Goal: Transaction & Acquisition: Obtain resource

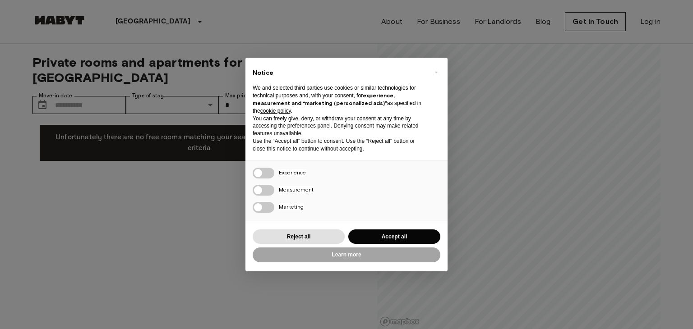
click at [154, 257] on div "× Notice We and selected third parties use cookies or similar technologies for …" at bounding box center [346, 164] width 693 height 329
click at [298, 239] on button "Reject all" at bounding box center [298, 236] width 92 height 15
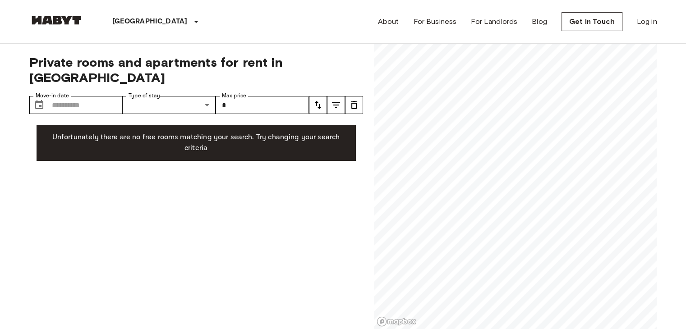
click at [71, 20] on img at bounding box center [56, 20] width 54 height 9
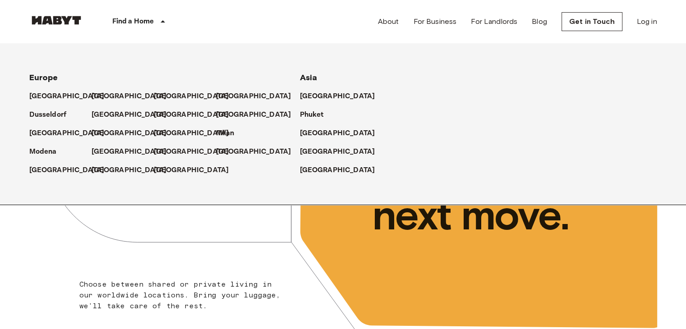
click at [141, 24] on p "Find a Home" at bounding box center [133, 21] width 42 height 11
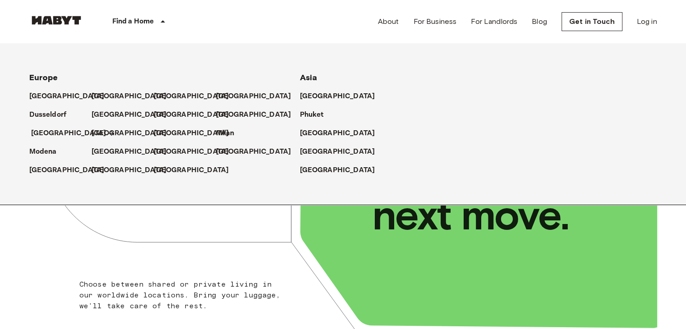
click at [37, 132] on p "[GEOGRAPHIC_DATA]" at bounding box center [68, 133] width 75 height 11
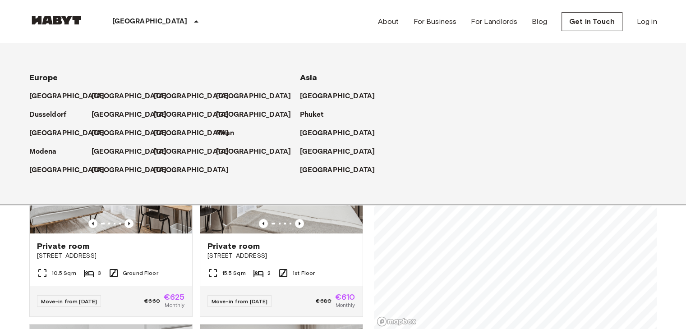
click at [191, 21] on icon at bounding box center [196, 21] width 11 height 11
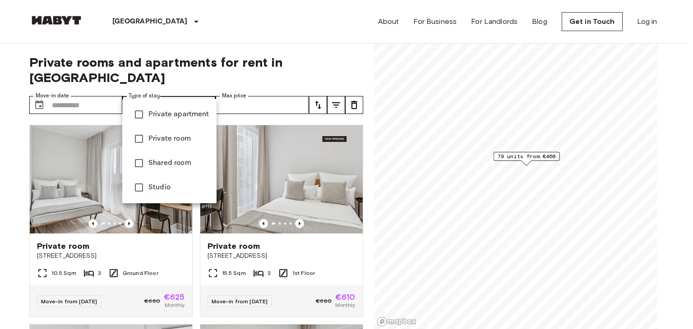
type input "**********"
click at [9, 175] on div at bounding box center [346, 164] width 693 height 329
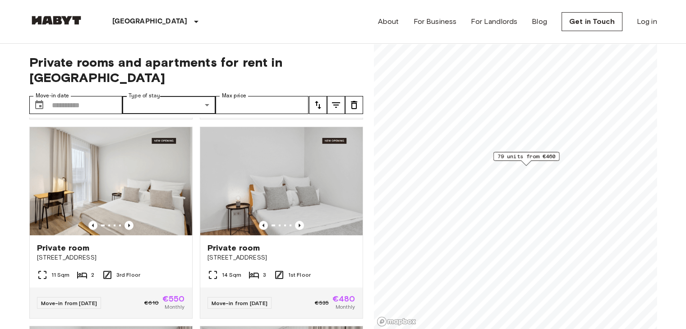
scroll to position [396, 0]
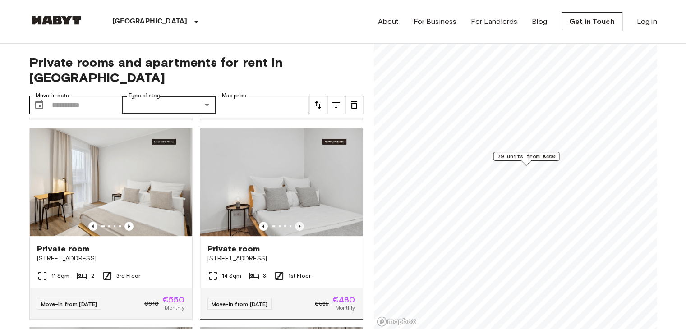
click at [296, 222] on icon "Previous image" at bounding box center [299, 226] width 9 height 9
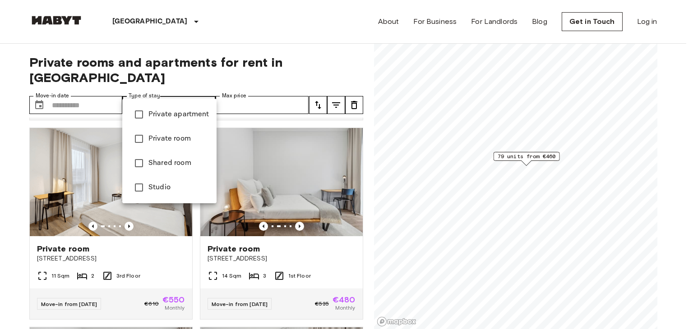
click at [254, 30] on div at bounding box center [346, 164] width 693 height 329
